Goal: Task Accomplishment & Management: Use online tool/utility

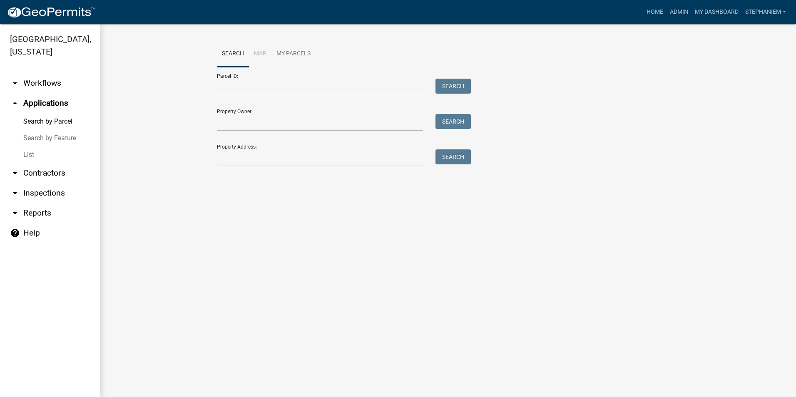
click at [161, 82] on wm-workflow-application-search-view "Search Map My Parcels Parcel ID: Search Property Owner: Search Property Address…" at bounding box center [448, 107] width 663 height 133
click at [59, 194] on link "arrow_drop_down Inspections" at bounding box center [50, 193] width 100 height 20
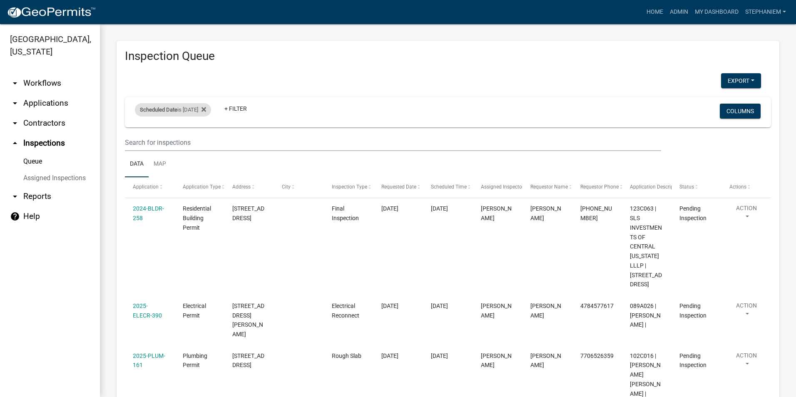
click at [197, 111] on div "Scheduled Date is 08/12/2025" at bounding box center [173, 109] width 76 height 13
click at [204, 139] on input "2025-08-12" at bounding box center [180, 140] width 58 height 17
type input "2025-08-13"
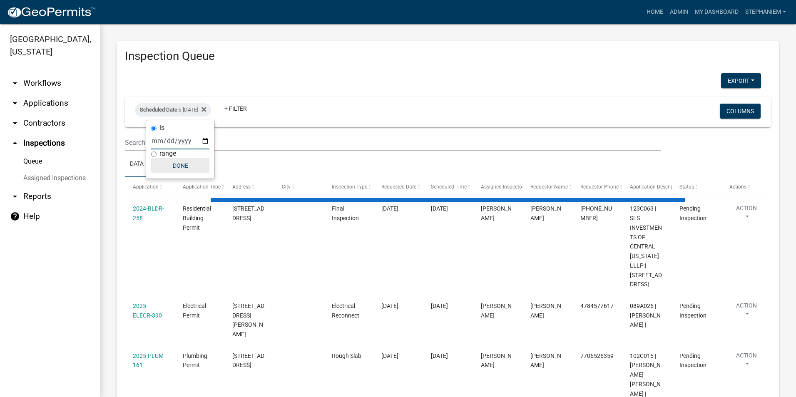
click at [194, 169] on button "Done" at bounding box center [180, 165] width 58 height 15
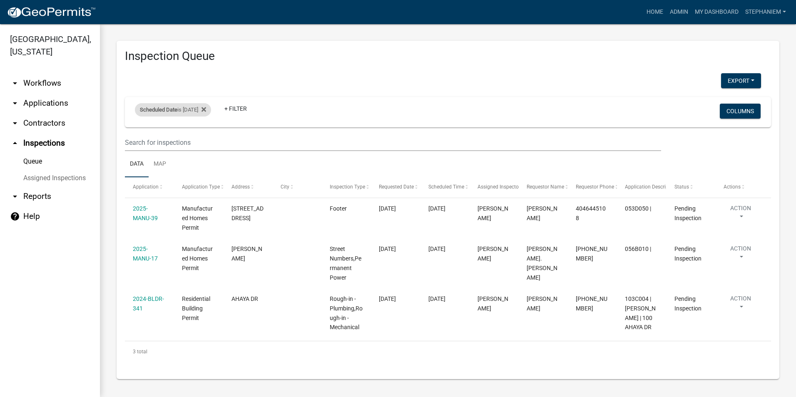
click at [193, 111] on div "Scheduled Date is 08/13/2025" at bounding box center [173, 109] width 76 height 13
click at [206, 140] on input "2025-08-13" at bounding box center [180, 140] width 58 height 17
type input "2025-08-12"
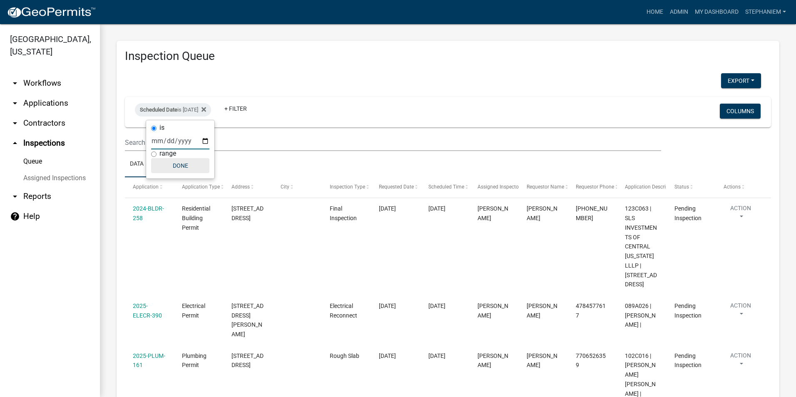
click at [189, 167] on button "Done" at bounding box center [180, 165] width 58 height 15
click at [184, 116] on div "Scheduled Date is 08/12/2025" at bounding box center [173, 109] width 76 height 13
click at [204, 140] on input "2025-08-12" at bounding box center [180, 140] width 58 height 17
type input "2025-08-13"
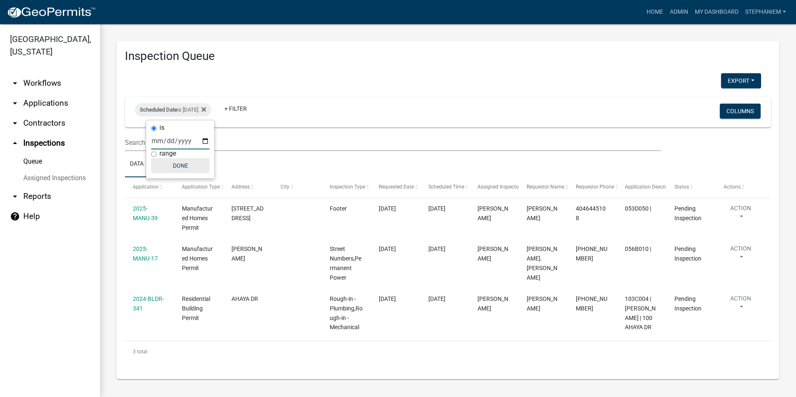
click at [184, 170] on button "Done" at bounding box center [180, 165] width 58 height 15
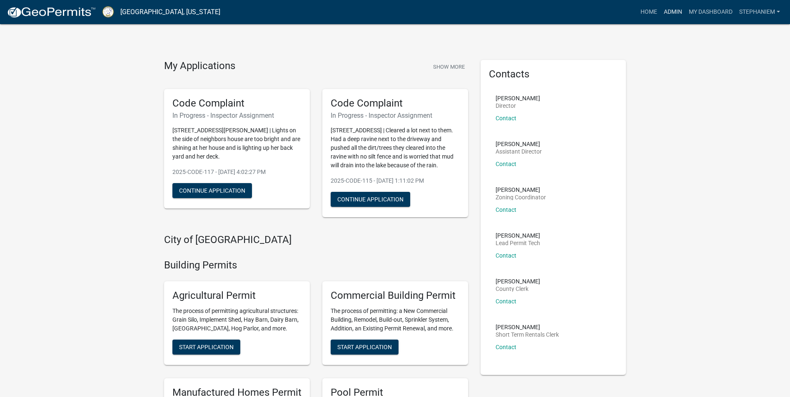
click at [671, 9] on link "Admin" at bounding box center [672, 12] width 25 height 16
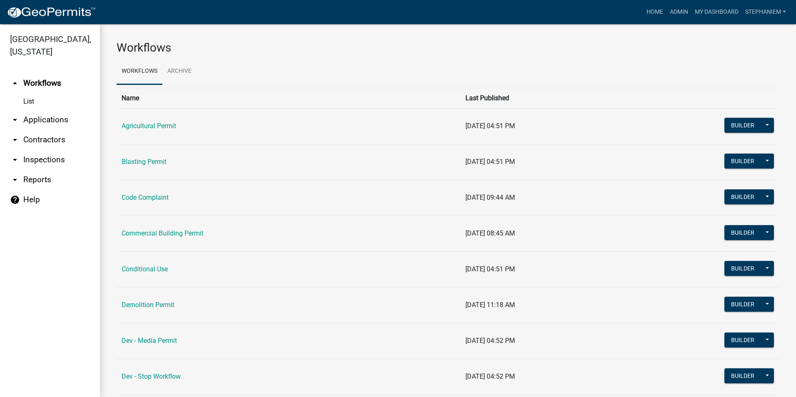
click at [59, 120] on link "arrow_drop_down Applications" at bounding box center [50, 120] width 100 height 20
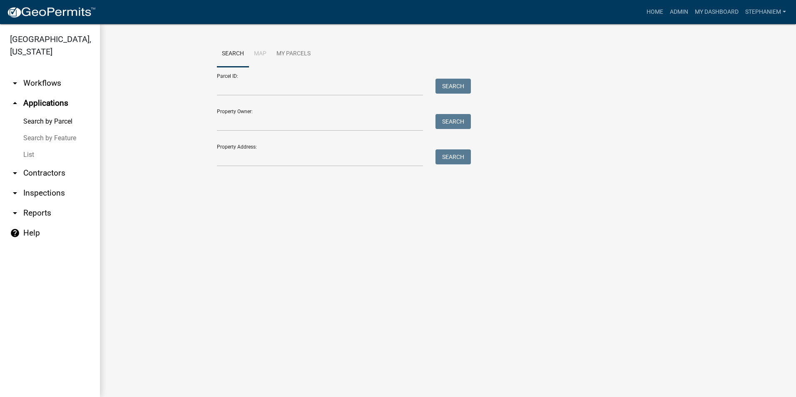
click at [236, 149] on div "Property Address: Search" at bounding box center [342, 152] width 250 height 29
click at [248, 152] on input "Property Address:" at bounding box center [320, 157] width 206 height 17
click at [371, 158] on input "Property Address:" at bounding box center [320, 157] width 206 height 17
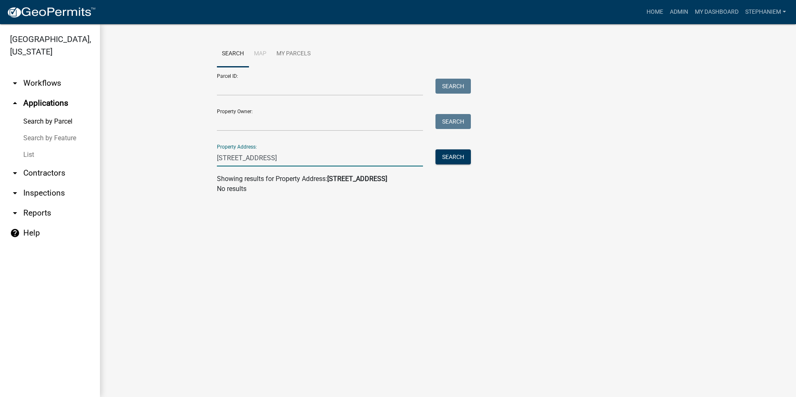
click at [226, 159] on input "[STREET_ADDRESS]" at bounding box center [320, 157] width 206 height 17
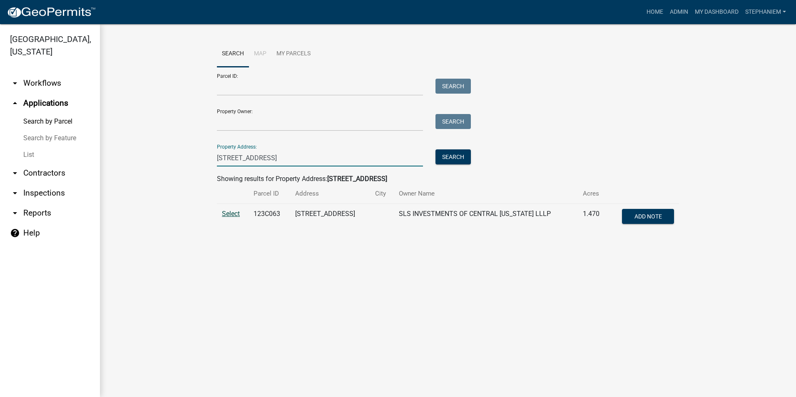
type input "[STREET_ADDRESS]"
click at [227, 214] on span "Select" at bounding box center [231, 214] width 18 height 8
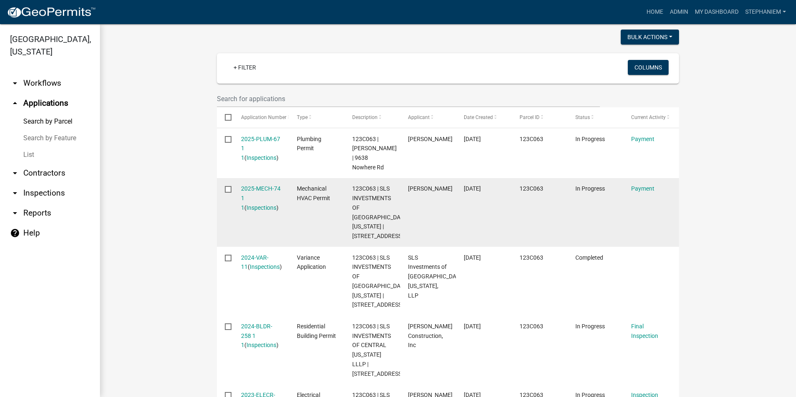
scroll to position [364, 0]
